Goal: Task Accomplishment & Management: Use online tool/utility

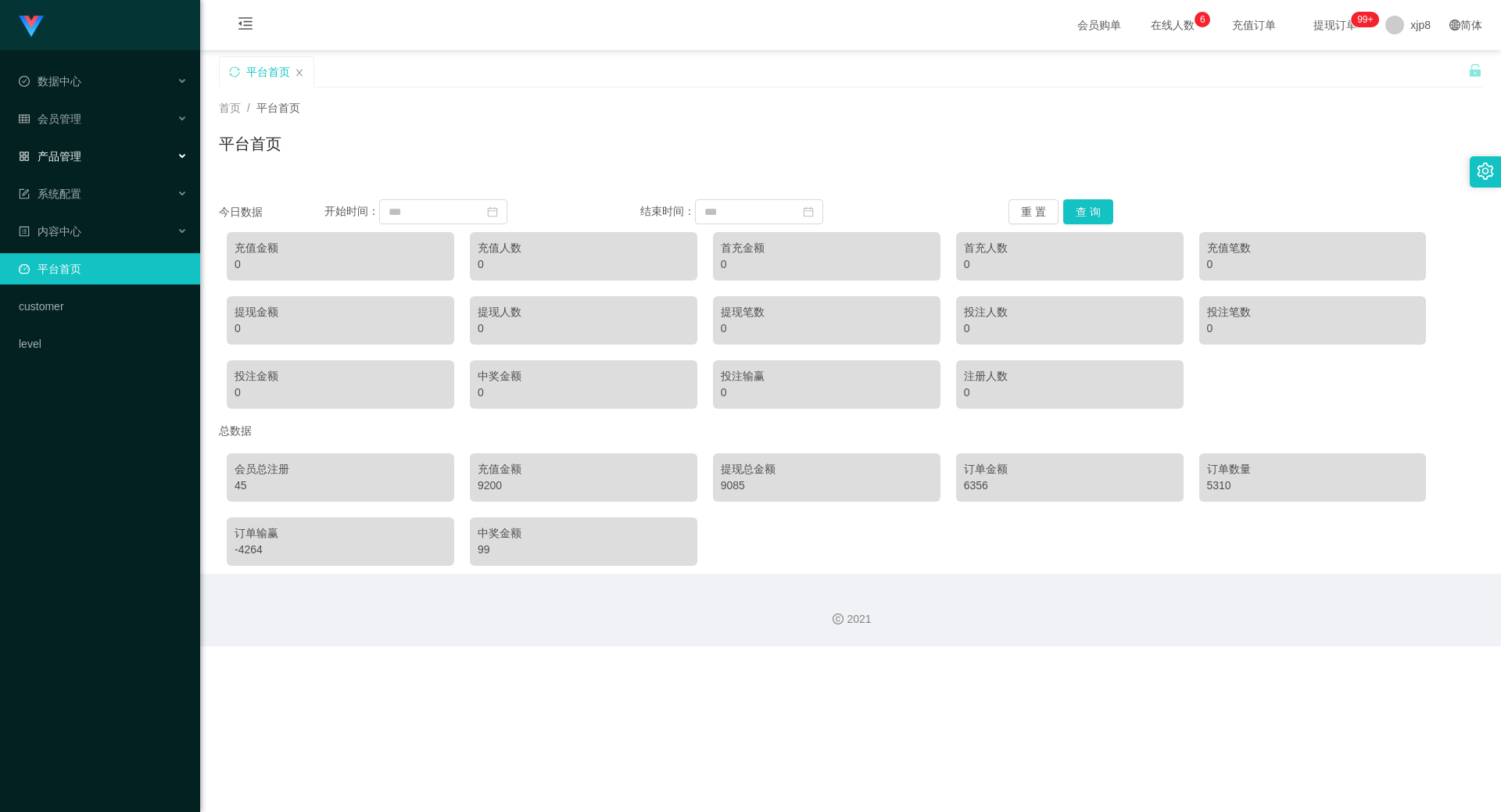
click at [114, 158] on div "产品管理" at bounding box center [100, 156] width 200 height 31
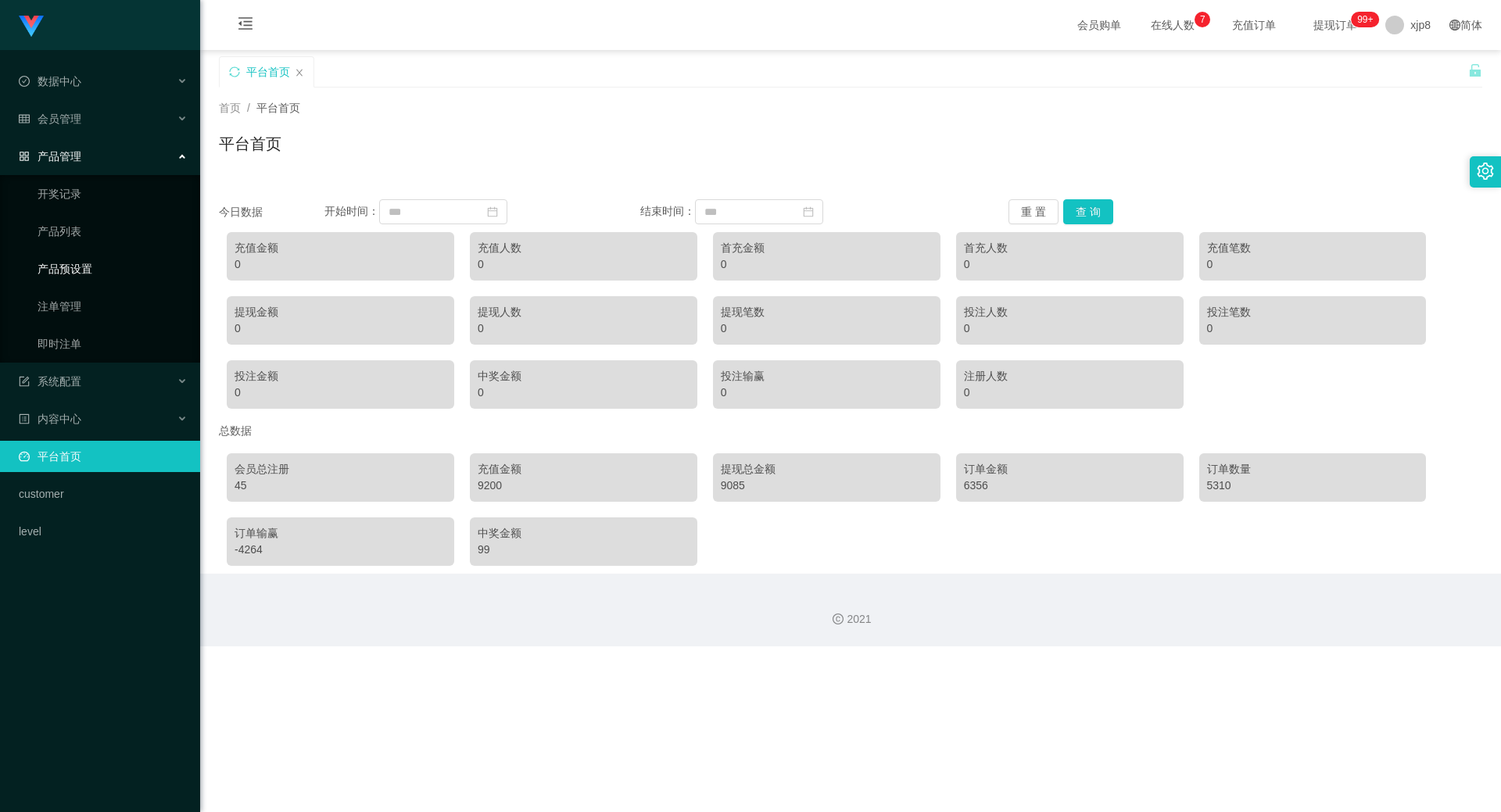
click at [105, 266] on link "产品预设置" at bounding box center [113, 269] width 150 height 31
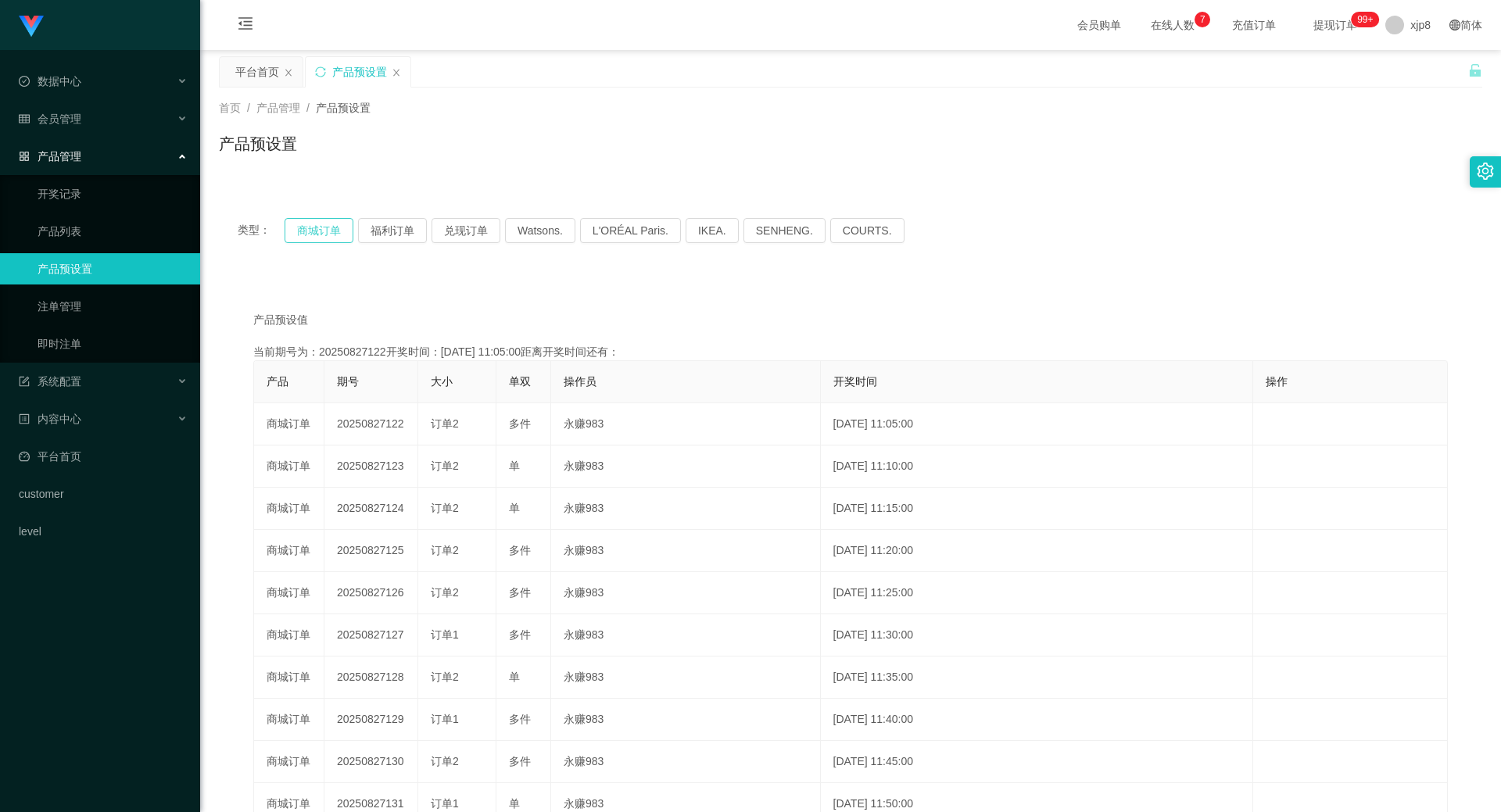
click at [331, 239] on button "商城订单" at bounding box center [319, 230] width 69 height 25
click at [325, 243] on div "类型： 商城订单 福利订单 兑现订单 Watsons. L'ORÉAL Paris. IKEA. [GEOGRAPHIC_DATA]. COURTS." at bounding box center [851, 230] width 1263 height 62
click at [102, 316] on link "注单管理" at bounding box center [113, 306] width 150 height 31
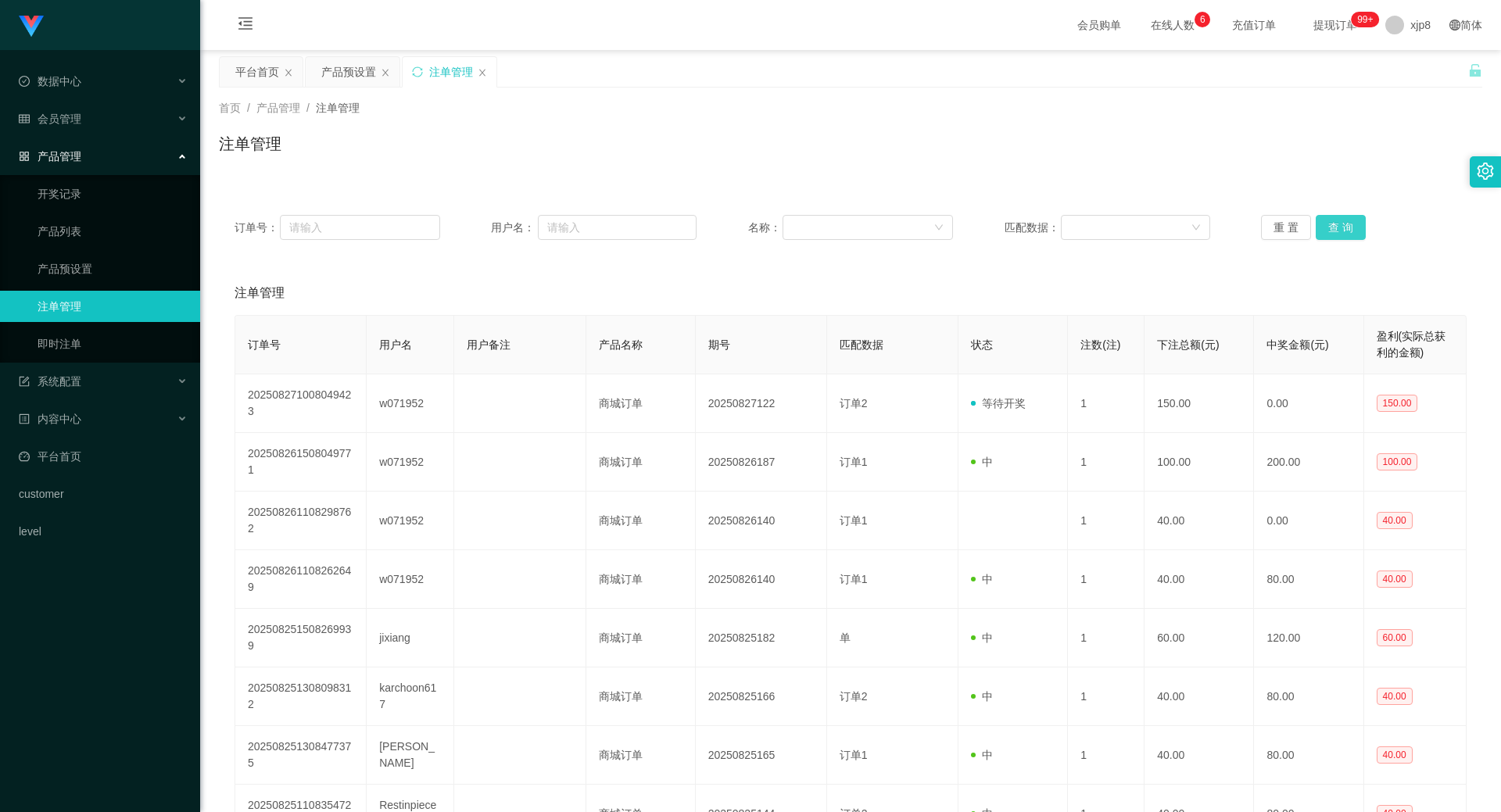
click at [813, 230] on button "查 询" at bounding box center [1340, 227] width 50 height 25
click at [813, 230] on div "重 置 查 询" at bounding box center [1363, 227] width 206 height 25
click at [813, 230] on button "查 询" at bounding box center [1340, 227] width 50 height 25
click at [813, 230] on div "重 置 查 询" at bounding box center [1363, 227] width 206 height 25
click at [813, 230] on button "查 询" at bounding box center [1340, 227] width 50 height 25
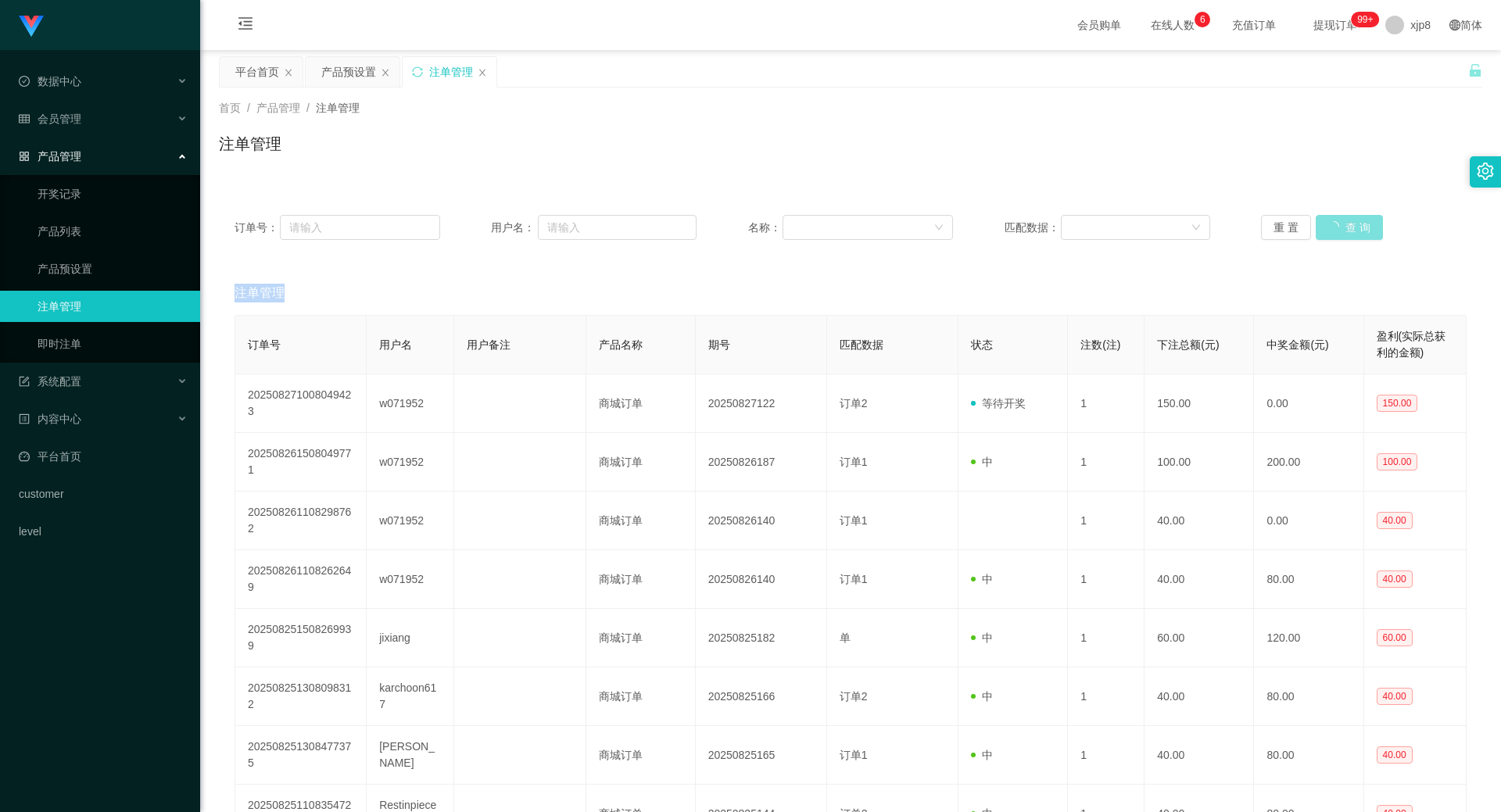
click at [813, 230] on div "重 置 查 询" at bounding box center [1363, 227] width 206 height 25
click at [813, 230] on button "查 询" at bounding box center [1349, 227] width 67 height 25
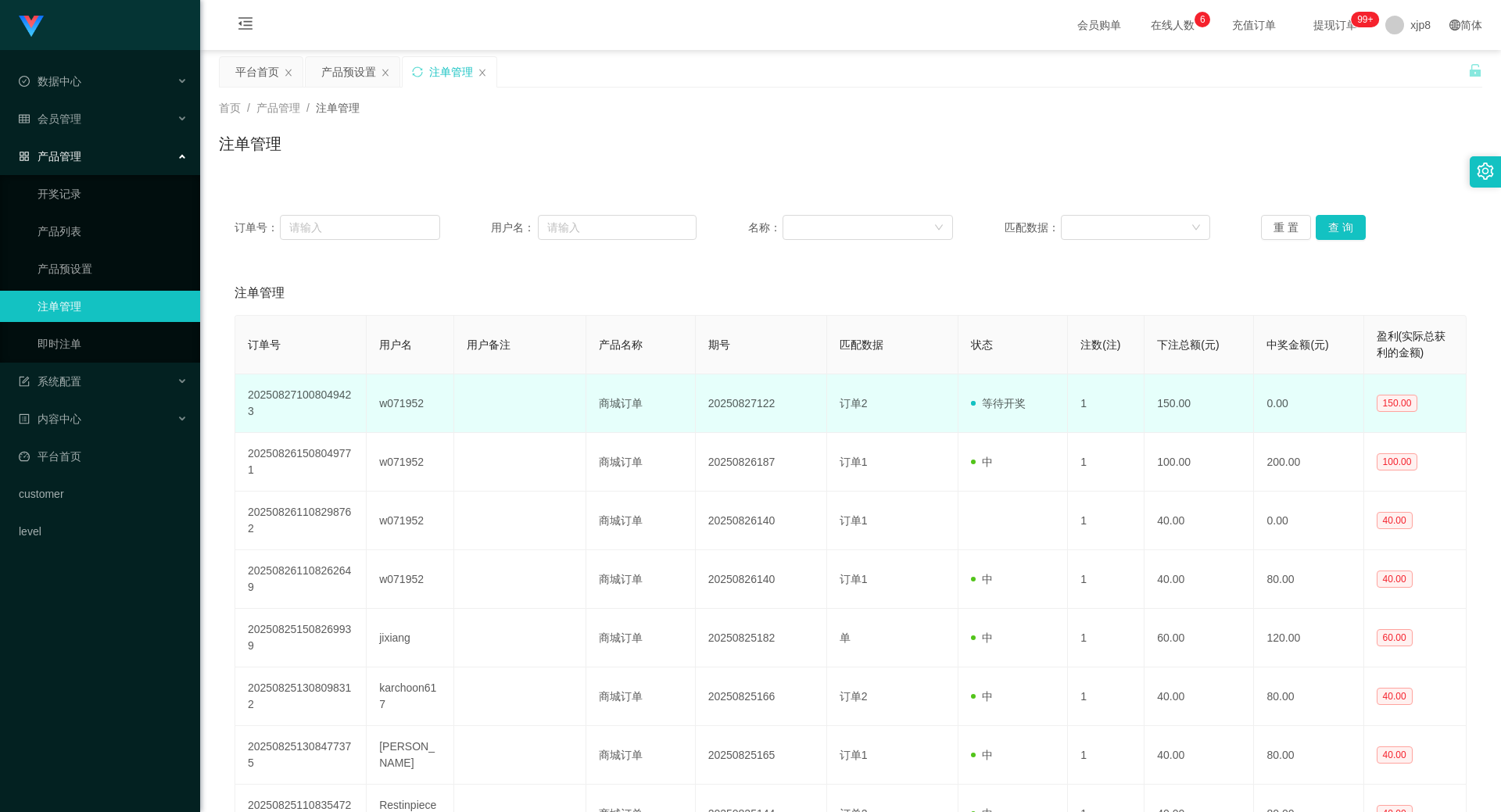
click at [418, 402] on td "w071952" at bounding box center [410, 403] width 87 height 58
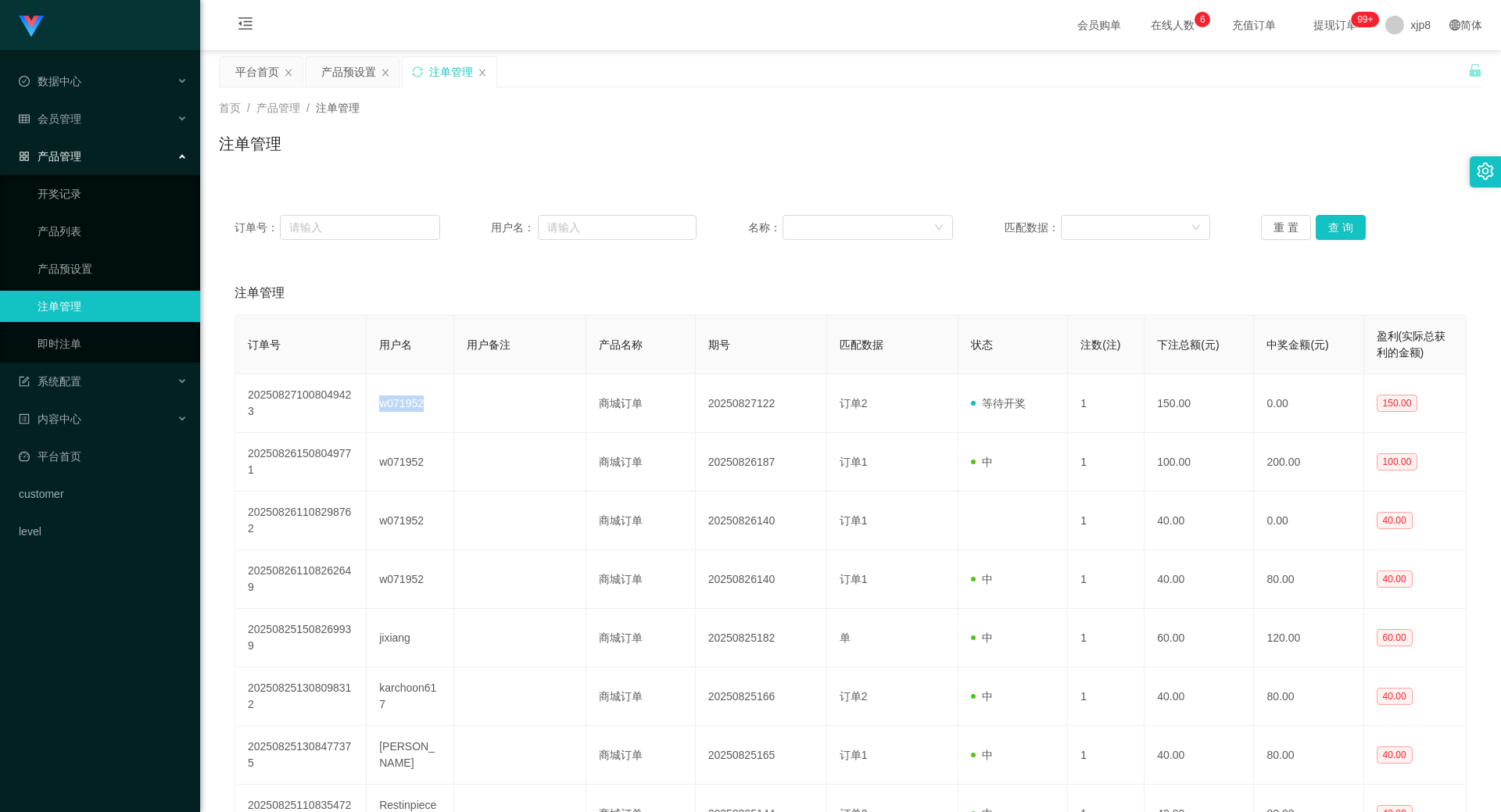
copy td "w071952"
click at [813, 231] on button "查 询" at bounding box center [1340, 227] width 50 height 25
click at [813, 231] on div "重 置 查 询" at bounding box center [1363, 227] width 206 height 25
click at [813, 231] on button "查 询" at bounding box center [1340, 227] width 50 height 25
click at [813, 226] on button "查 询" at bounding box center [1340, 227] width 50 height 25
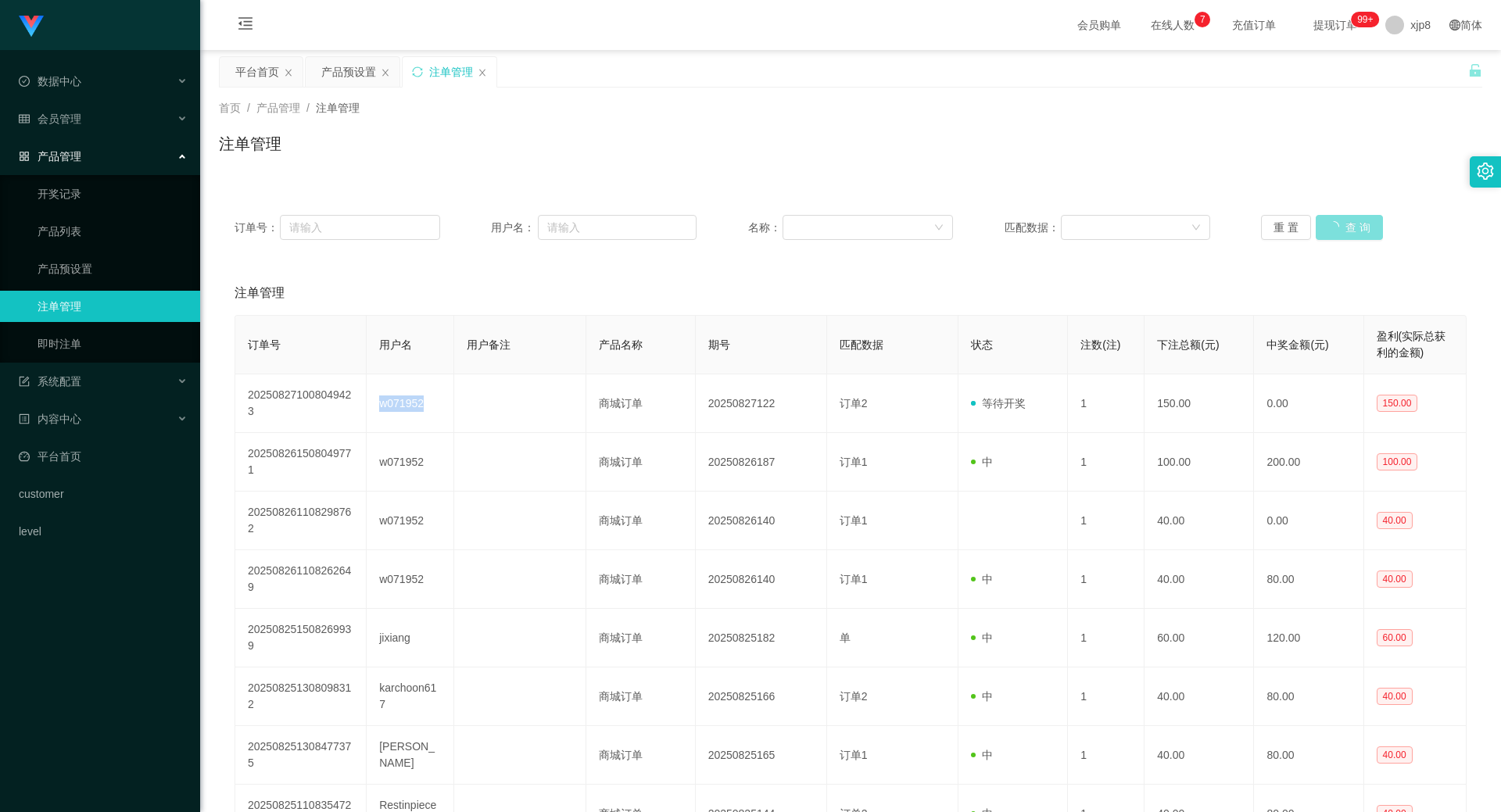
click at [813, 226] on div "重 置 查 询" at bounding box center [1363, 227] width 206 height 25
click at [813, 226] on button "查 询" at bounding box center [1340, 227] width 50 height 25
click at [813, 226] on div "重 置 查 询" at bounding box center [1363, 227] width 206 height 25
click at [813, 226] on button "查 询" at bounding box center [1340, 227] width 50 height 25
click at [813, 226] on div "重 置 查 询" at bounding box center [1363, 227] width 206 height 25
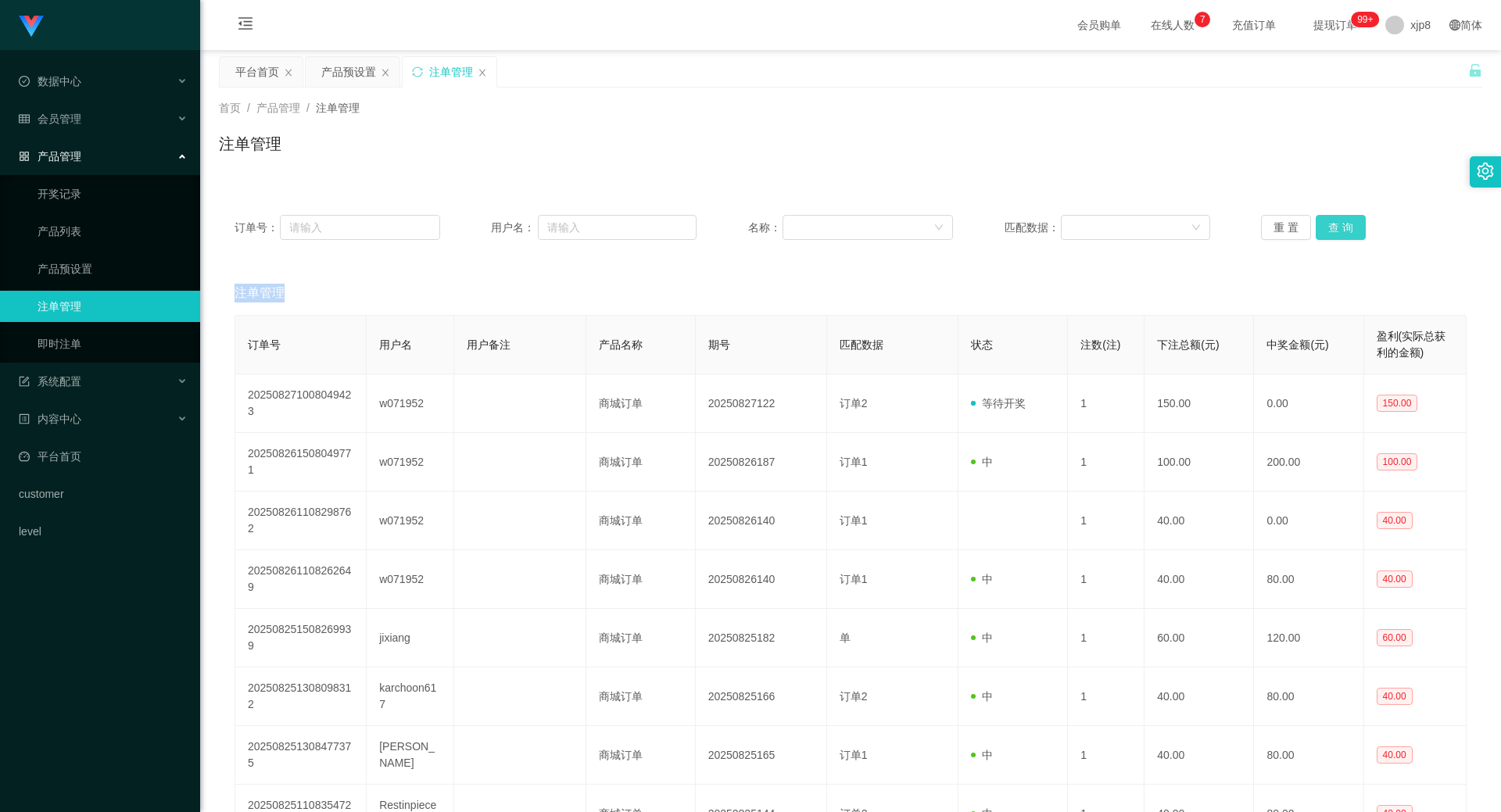
click at [813, 226] on button "查 询" at bounding box center [1340, 227] width 50 height 25
click at [813, 226] on div "重 置 查 询" at bounding box center [1363, 227] width 206 height 25
click at [813, 223] on div "重 置 查 询" at bounding box center [1363, 227] width 206 height 25
click at [813, 225] on button "查 询" at bounding box center [1340, 227] width 50 height 25
click at [813, 225] on div "重 置 查 询" at bounding box center [1363, 227] width 206 height 25
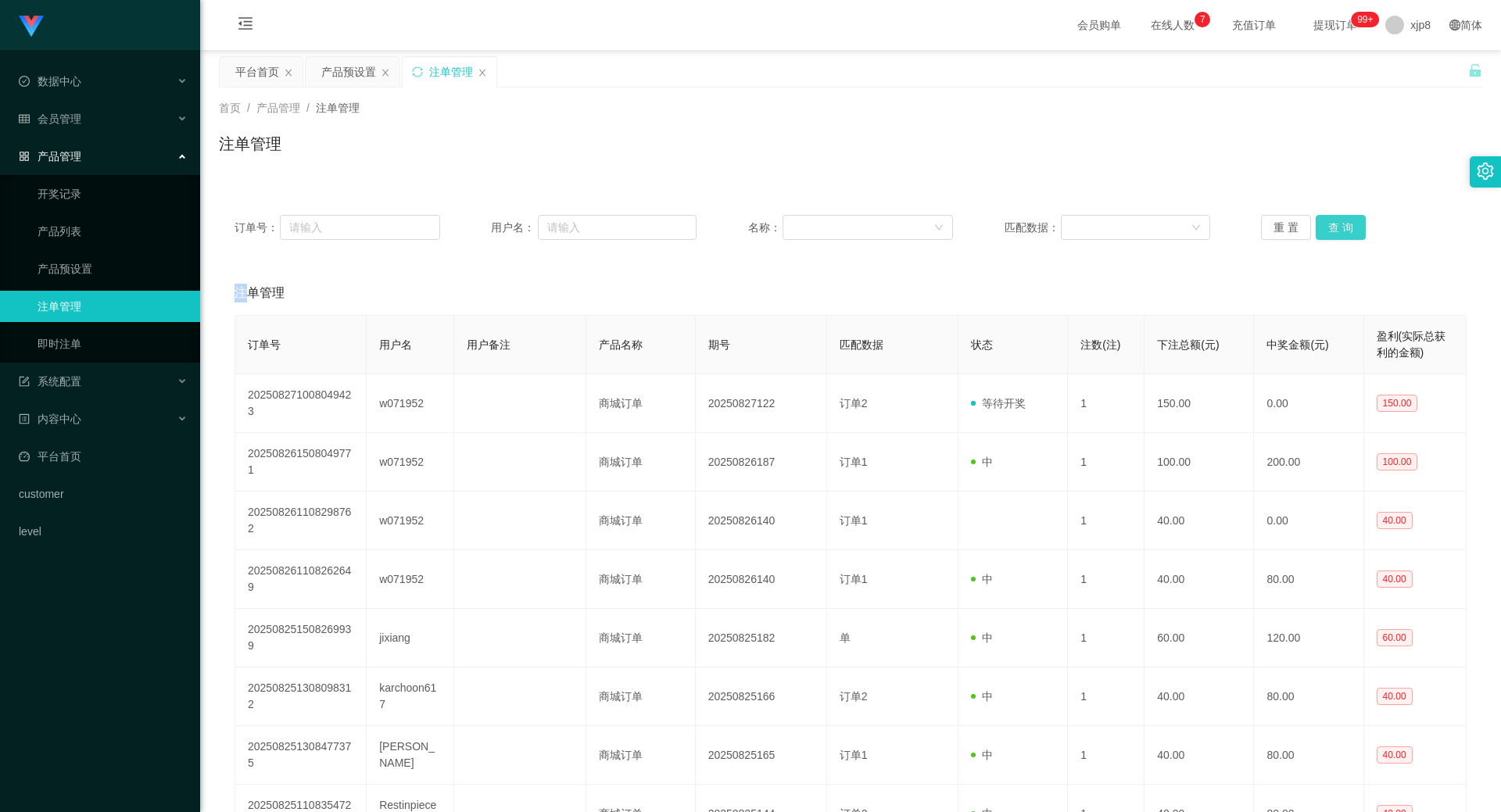
click at [813, 225] on button "查 询" at bounding box center [1340, 227] width 50 height 25
click at [813, 225] on div "重 置 查 询" at bounding box center [1363, 227] width 206 height 25
click at [813, 225] on button "查 询" at bounding box center [1340, 227] width 50 height 25
click at [813, 225] on div "重 置 查 询" at bounding box center [1363, 227] width 206 height 25
click at [813, 225] on button "查 询" at bounding box center [1340, 227] width 50 height 25
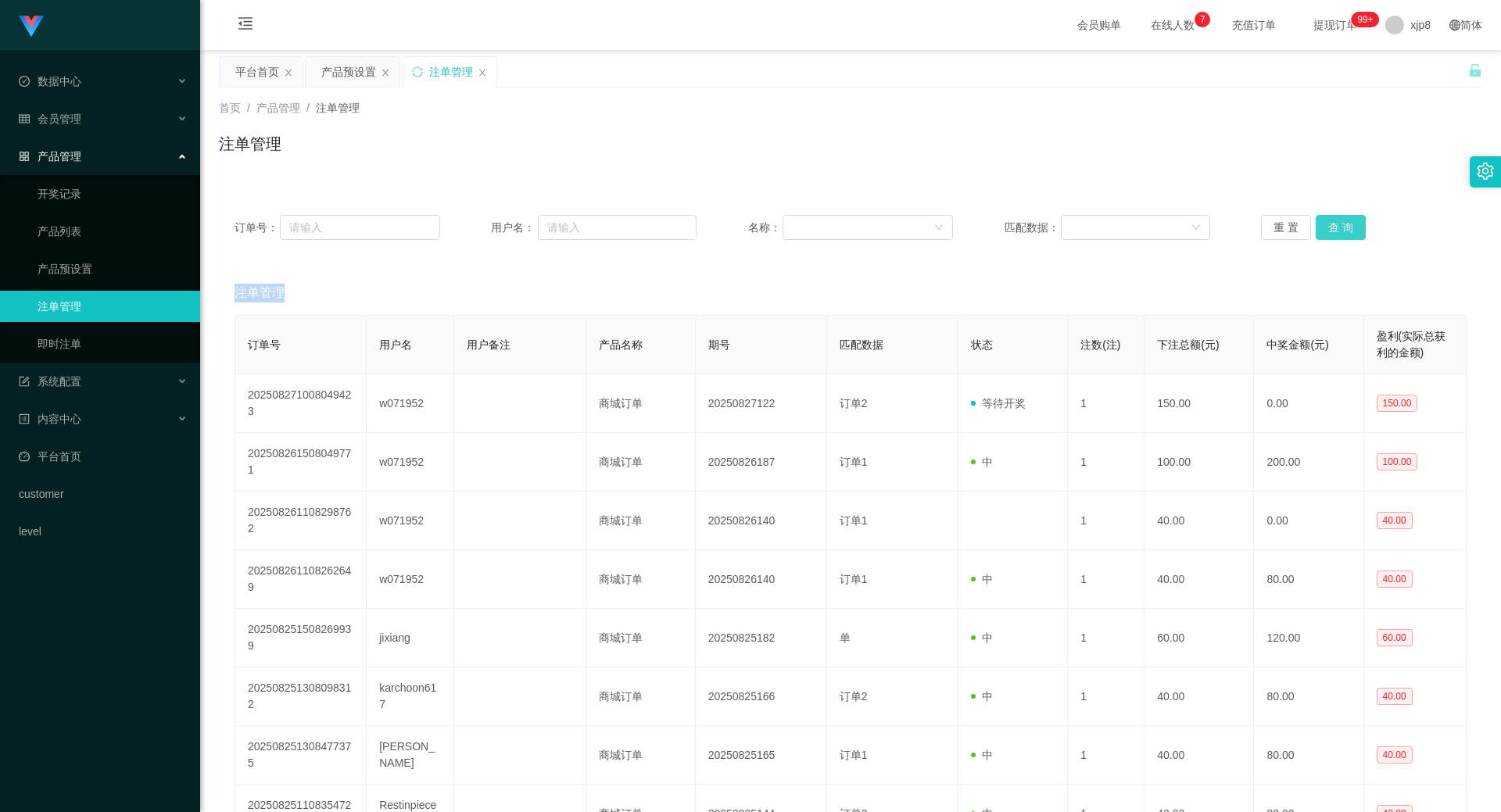
click at [813, 222] on button "查 询" at bounding box center [1340, 227] width 50 height 25
click at [813, 222] on div "重 置 查 询" at bounding box center [1363, 227] width 206 height 25
click at [813, 222] on button "查 询" at bounding box center [1340, 227] width 50 height 25
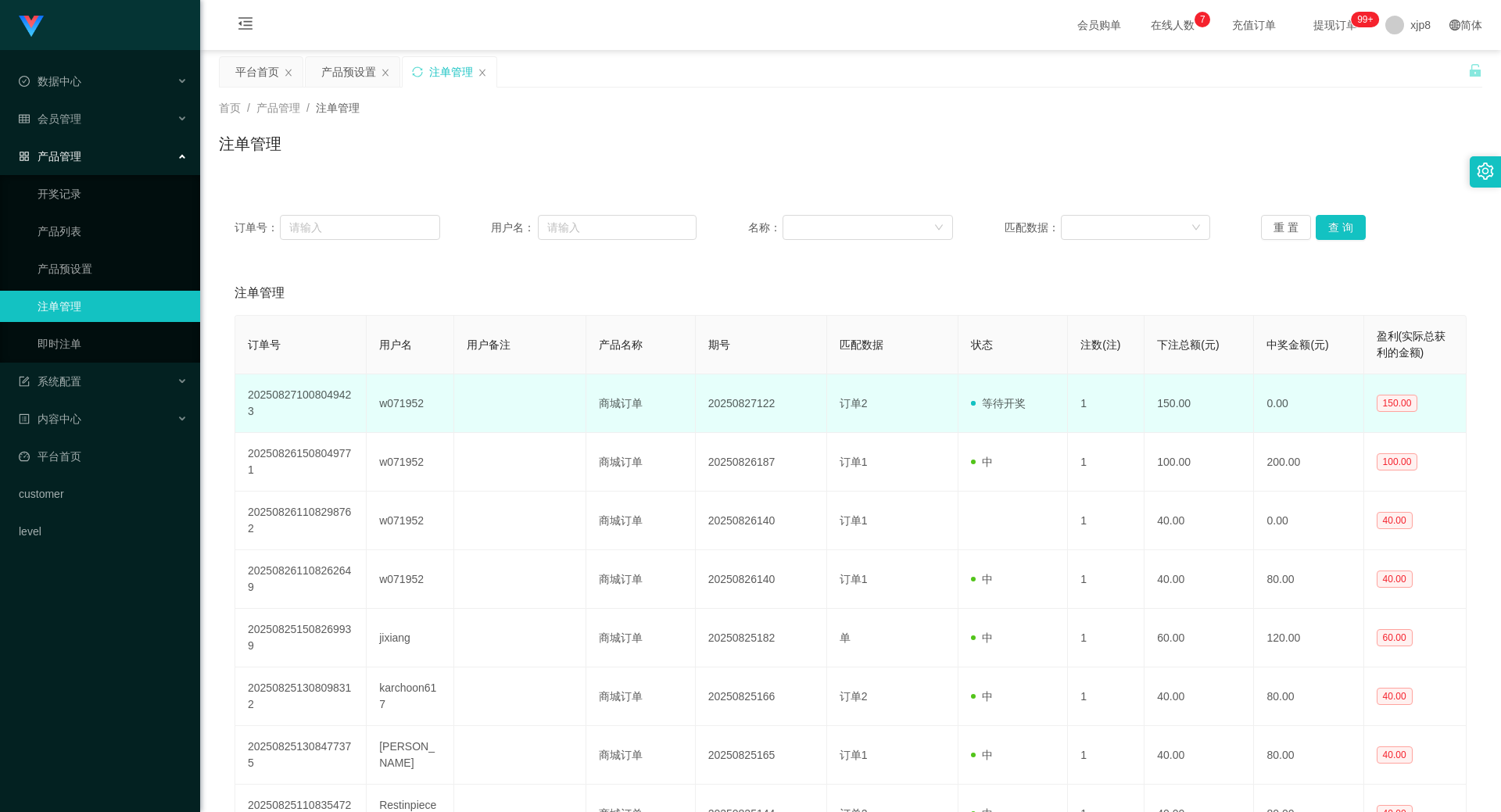
click at [389, 397] on td "w071952" at bounding box center [410, 403] width 87 height 58
copy td "w071952"
click at [406, 397] on td "w071952" at bounding box center [410, 403] width 87 height 58
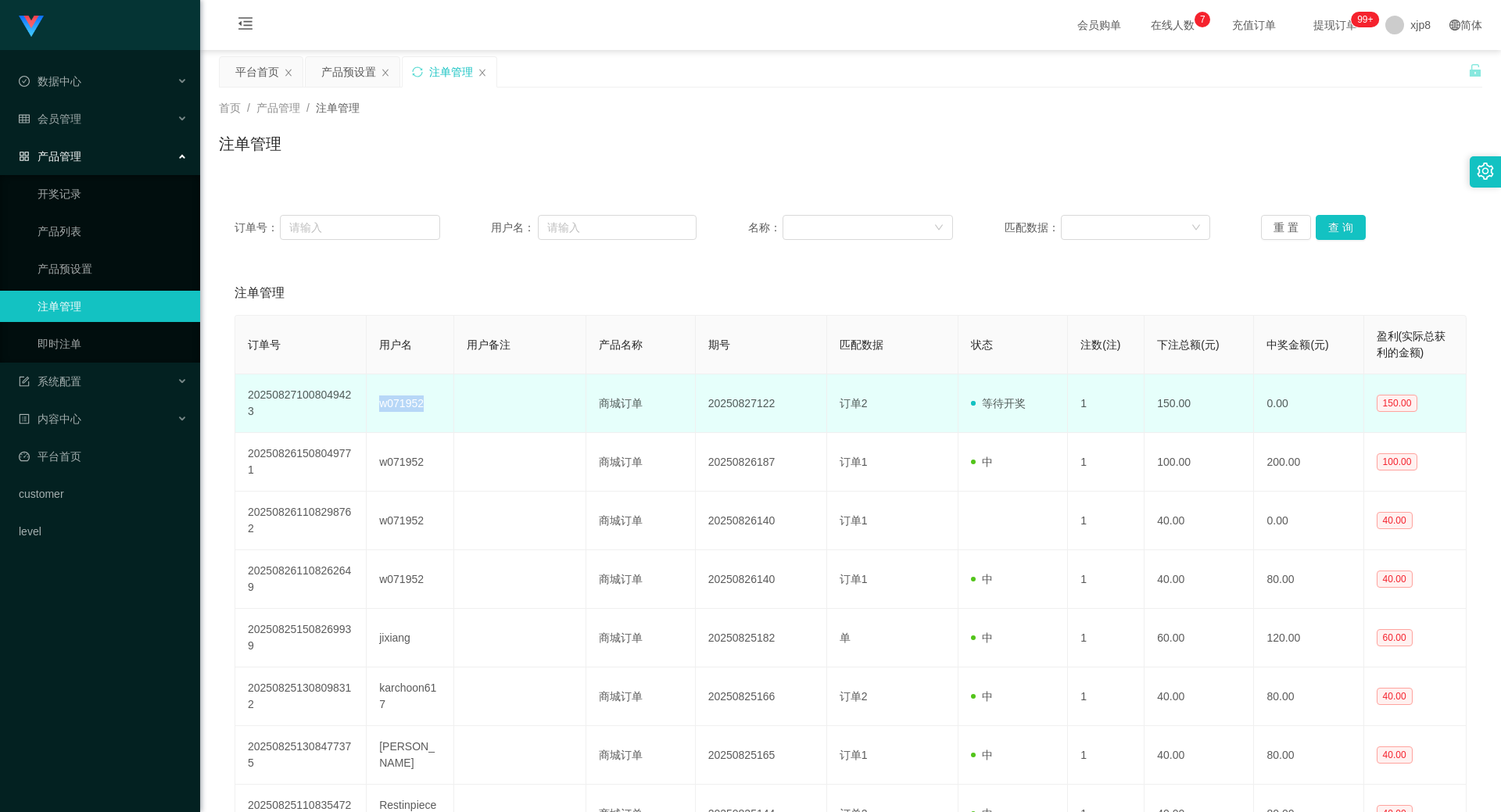
click at [406, 397] on td "w071952" at bounding box center [410, 403] width 87 height 58
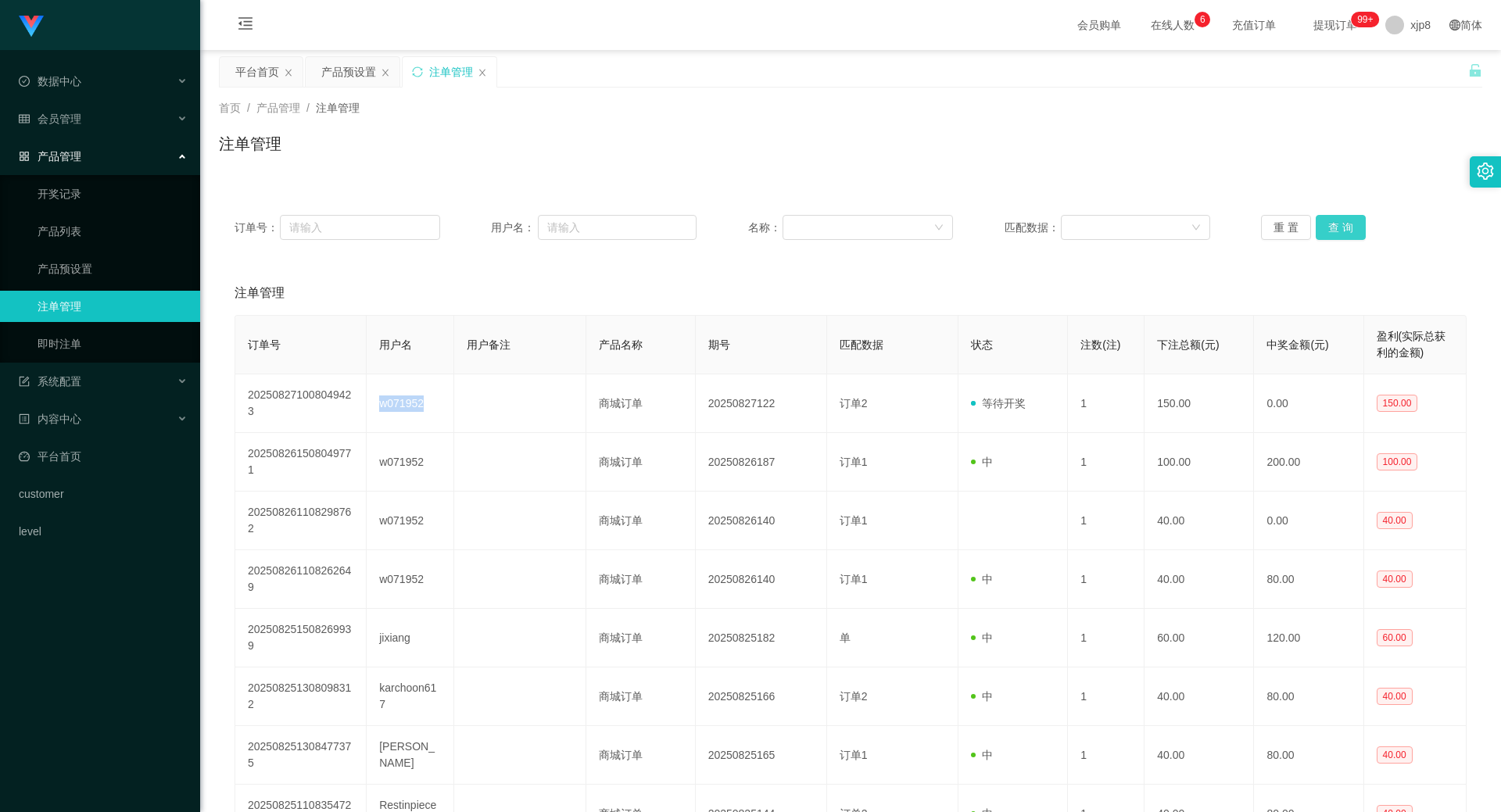
click at [813, 226] on button "查 询" at bounding box center [1340, 227] width 50 height 25
click at [813, 226] on div "重 置 查 询" at bounding box center [1363, 227] width 206 height 25
click at [813, 226] on button "查 询" at bounding box center [1340, 227] width 50 height 25
click at [813, 226] on div "重 置 查 询" at bounding box center [1363, 227] width 206 height 25
click at [813, 226] on button "查 询" at bounding box center [1340, 227] width 50 height 25
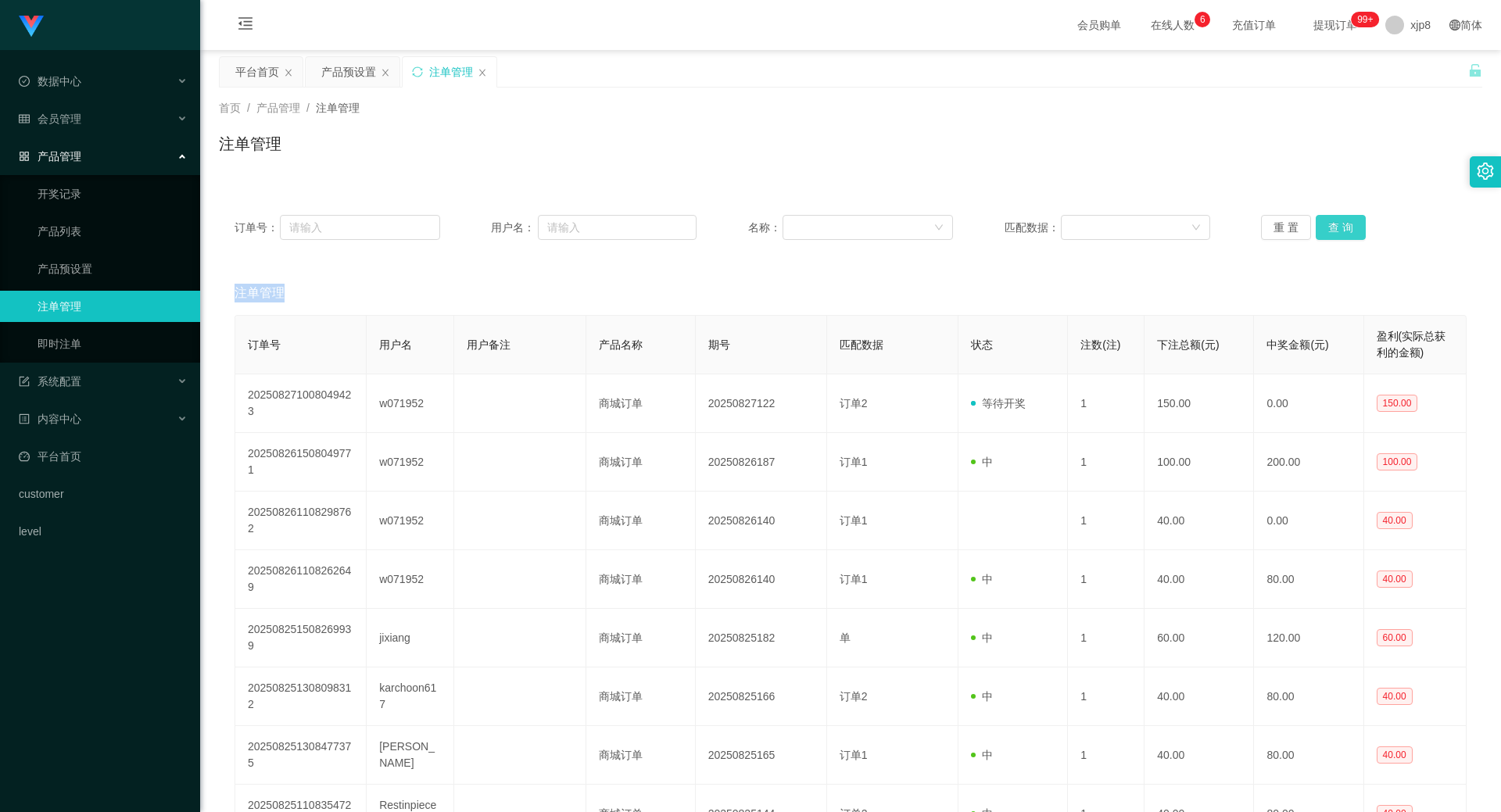
click at [813, 226] on div "重 置 查 询" at bounding box center [1363, 227] width 206 height 25
click at [813, 226] on button "查 询" at bounding box center [1340, 227] width 50 height 25
click at [813, 218] on button "查 询" at bounding box center [1340, 227] width 50 height 25
click at [813, 219] on div "重 置 查 询" at bounding box center [1363, 227] width 206 height 25
click at [813, 219] on button "查 询" at bounding box center [1340, 227] width 50 height 25
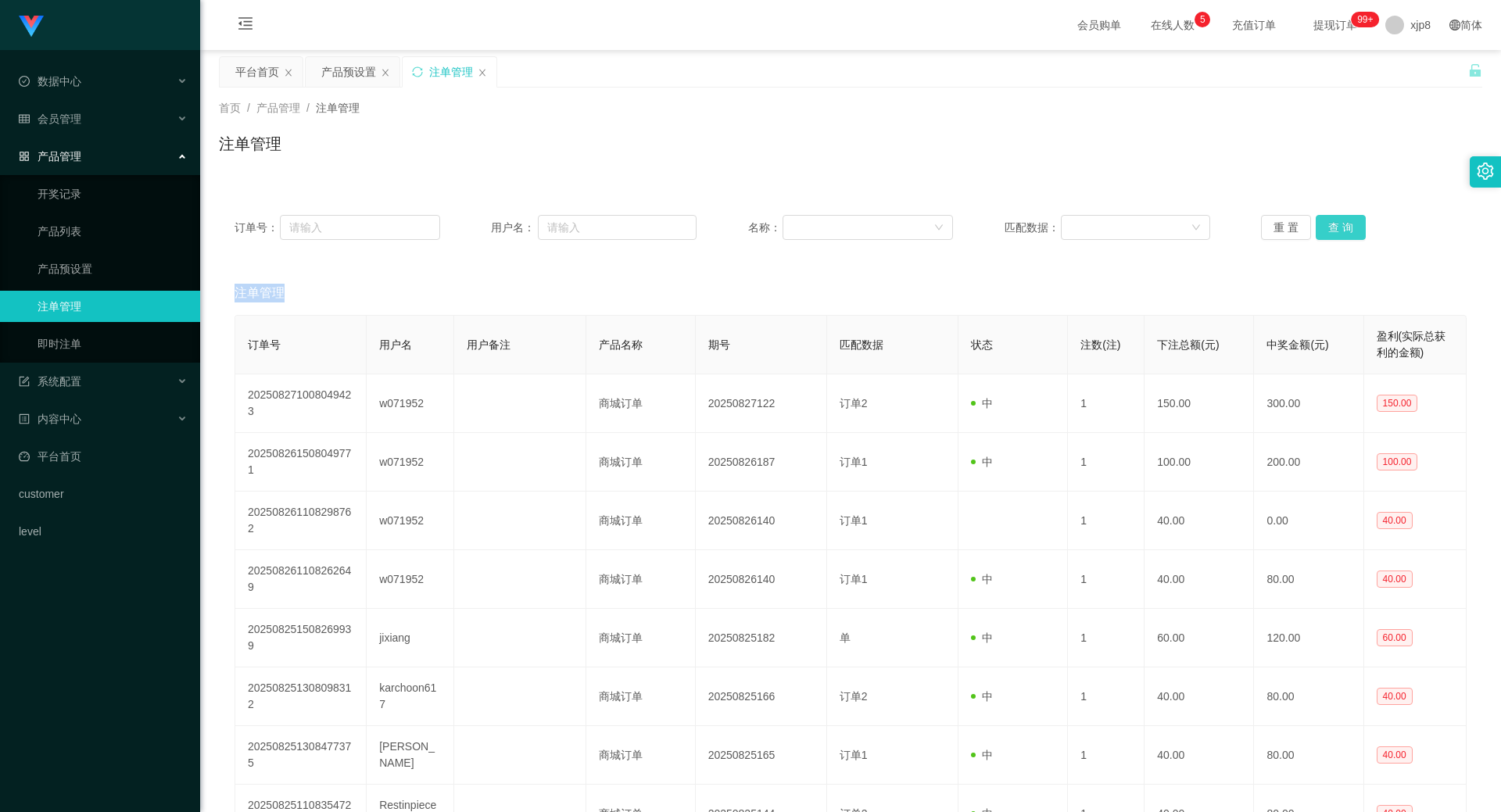
click at [813, 219] on div "重 置 查 询" at bounding box center [1363, 227] width 206 height 25
click at [813, 219] on button "查 询" at bounding box center [1340, 227] width 50 height 25
